Goal: Task Accomplishment & Management: Manage account settings

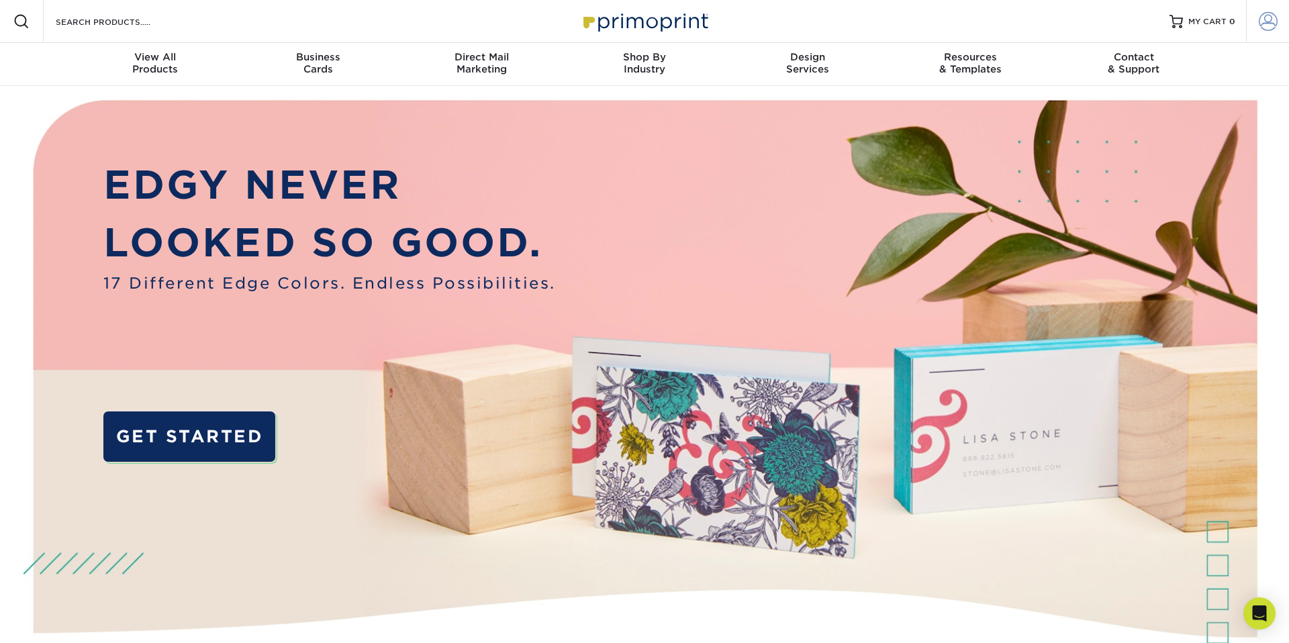
click at [1263, 26] on span at bounding box center [1268, 21] width 19 height 19
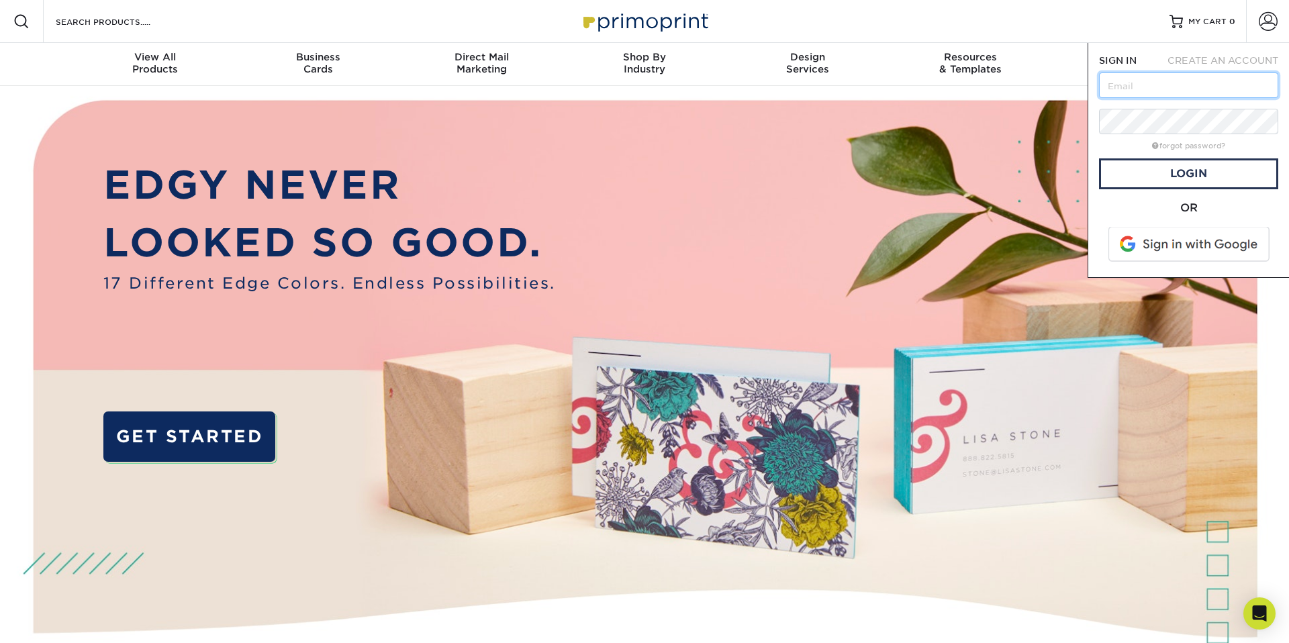
type input "eden@marshall-legacy.org"
click at [1184, 175] on link "Login" at bounding box center [1188, 173] width 179 height 31
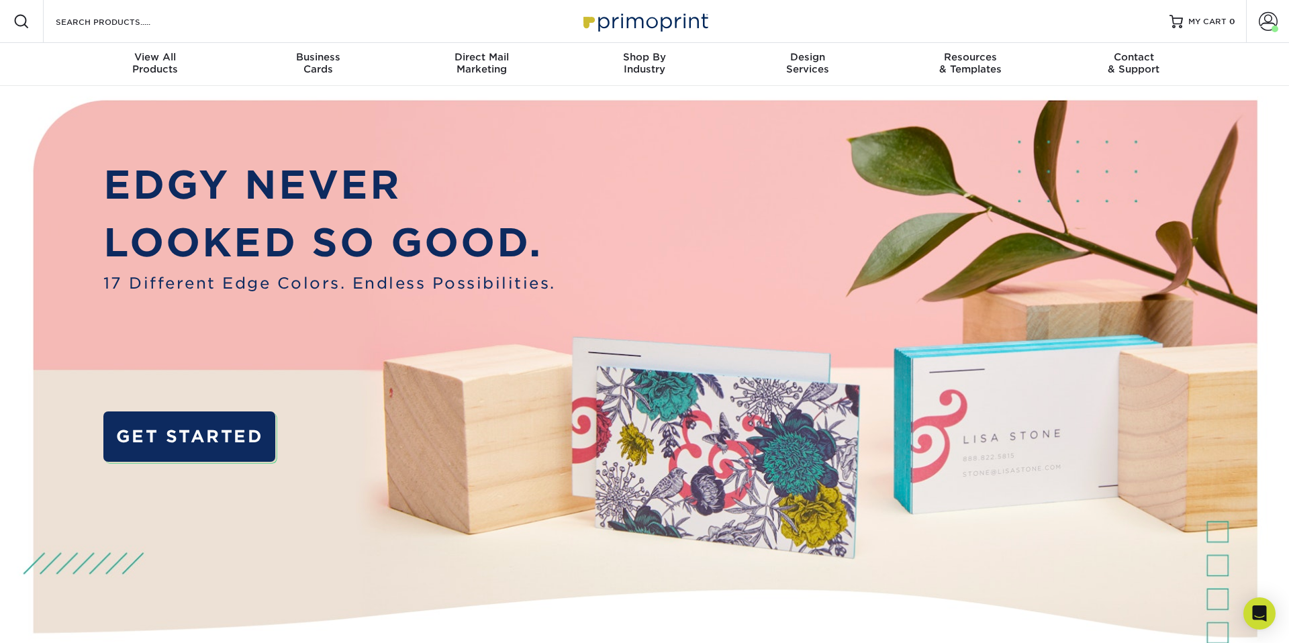
click at [1241, 67] on nav "Resources Menu Search Products Account Welcome, Eden Account Dashboard Active O…" at bounding box center [644, 43] width 1289 height 86
click at [1199, 28] on link "MY CART 0" at bounding box center [1203, 21] width 66 height 43
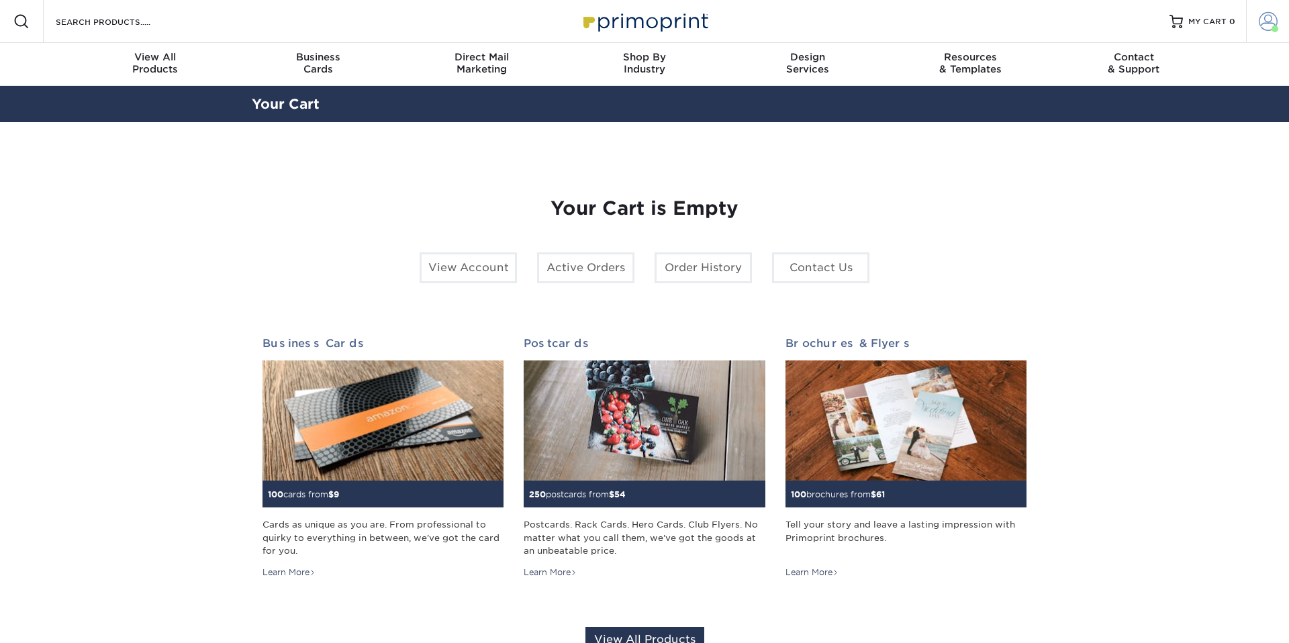
click at [1266, 21] on span at bounding box center [1268, 21] width 19 height 19
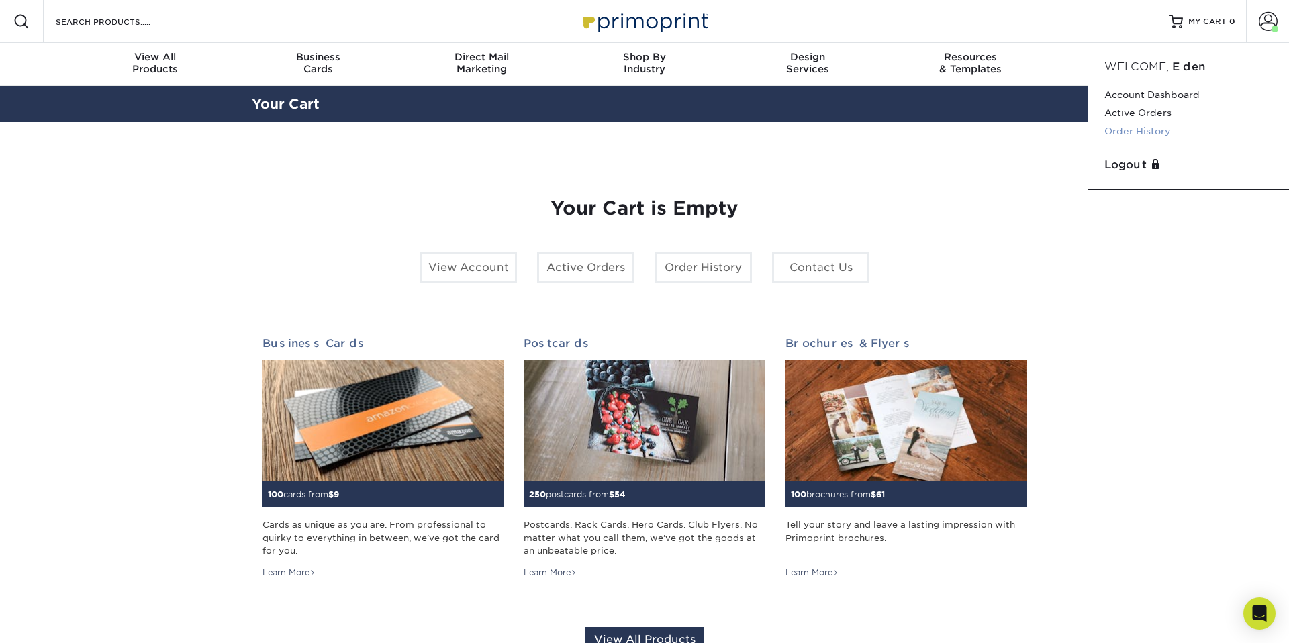
click at [1151, 127] on link "Order History" at bounding box center [1189, 131] width 169 height 18
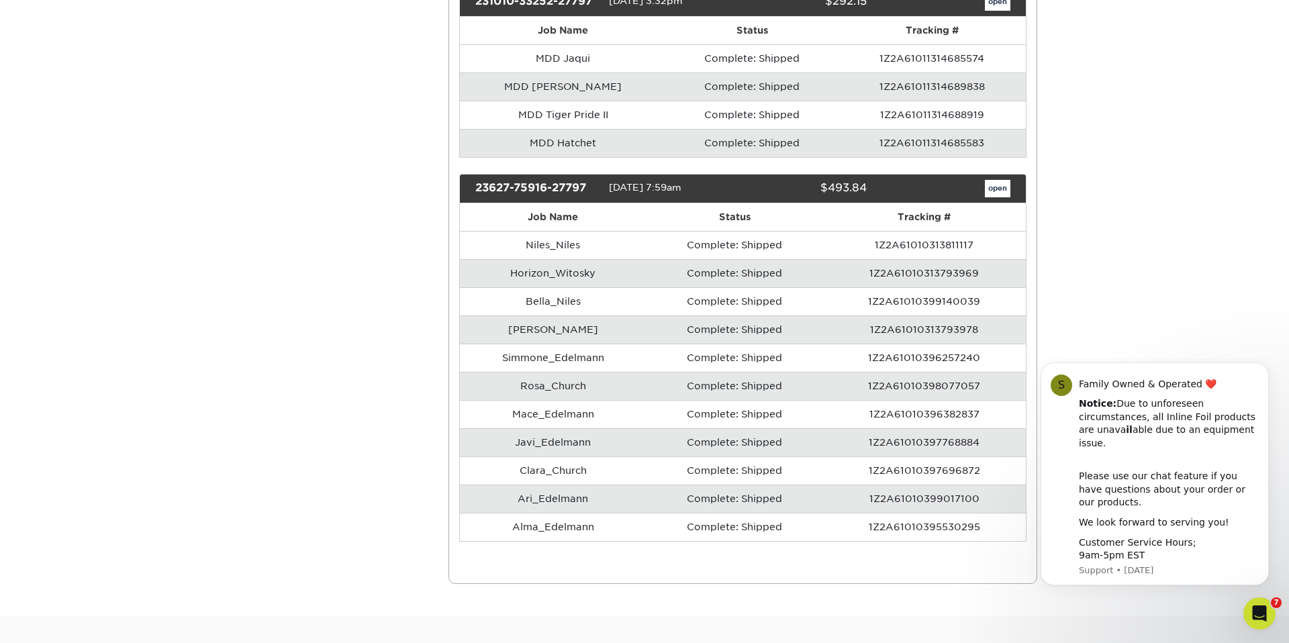
scroll to position [685, 0]
